Goal: Navigation & Orientation: Go to known website

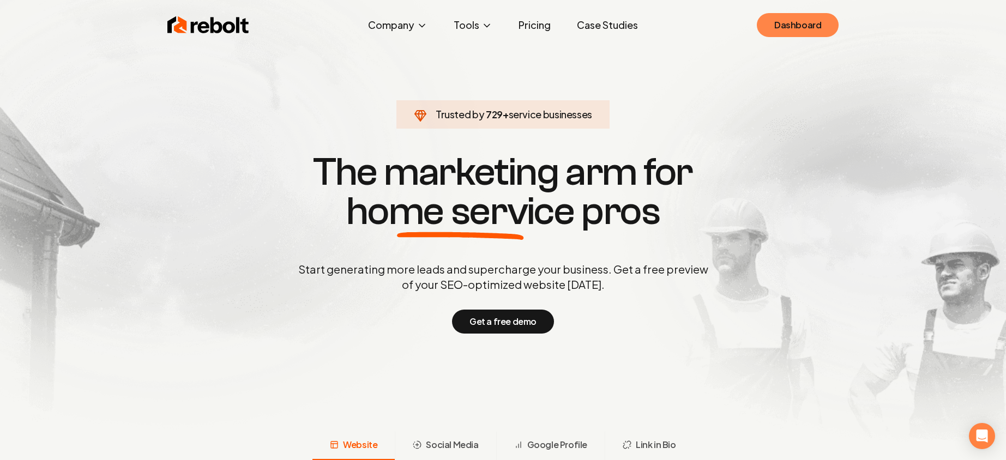
click at [804, 15] on link "Dashboard" at bounding box center [798, 25] width 82 height 24
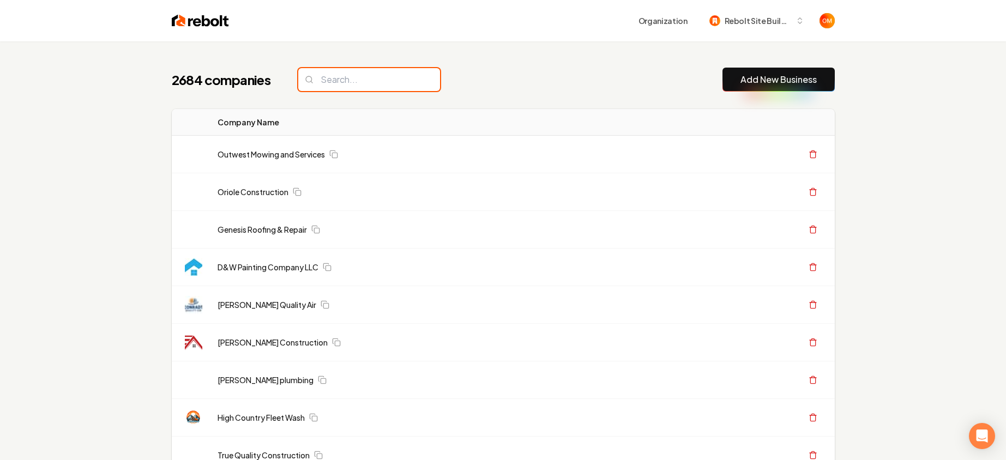
click at [339, 77] on input "search" at bounding box center [369, 79] width 142 height 23
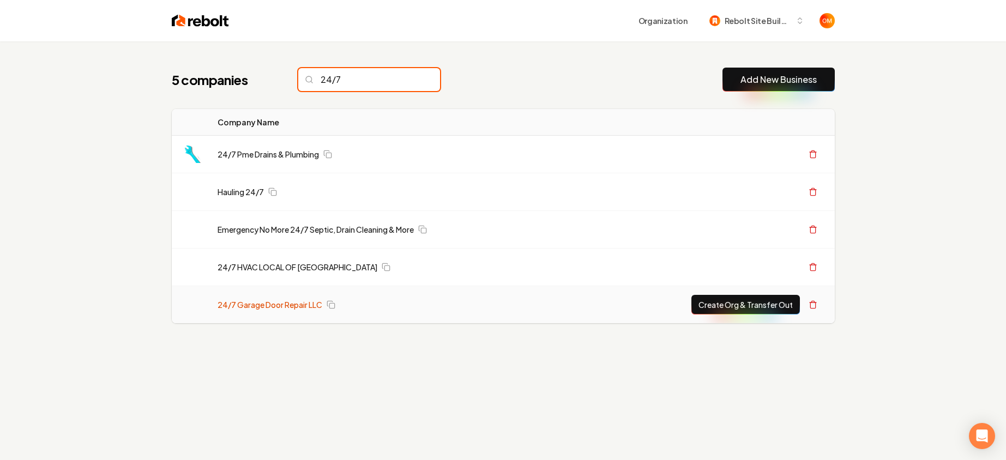
type input "24/7"
click at [275, 304] on link "24/7 Garage Door Repair LLC" at bounding box center [270, 304] width 105 height 11
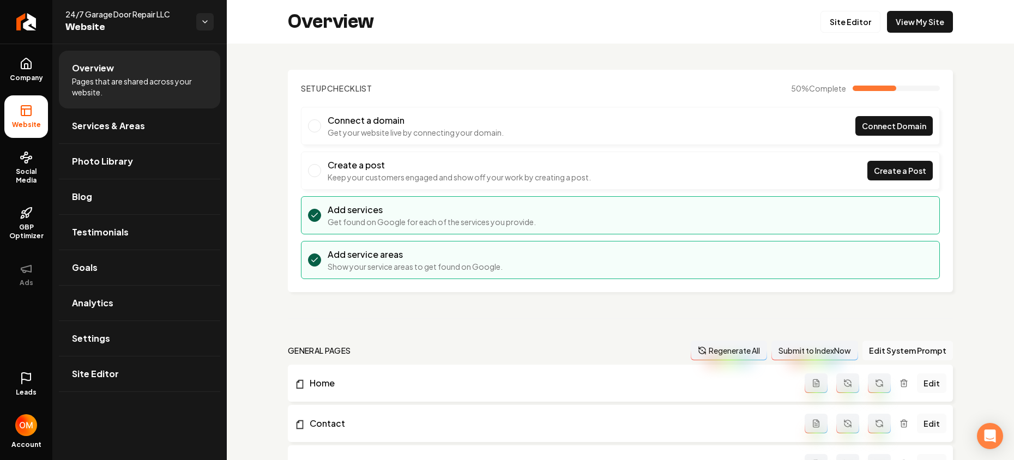
click at [941, 5] on div "Overview Site Editor View My Site" at bounding box center [621, 22] width 788 height 44
click at [931, 19] on link "View My Site" at bounding box center [920, 22] width 66 height 22
